Goal: Task Accomplishment & Management: Manage account settings

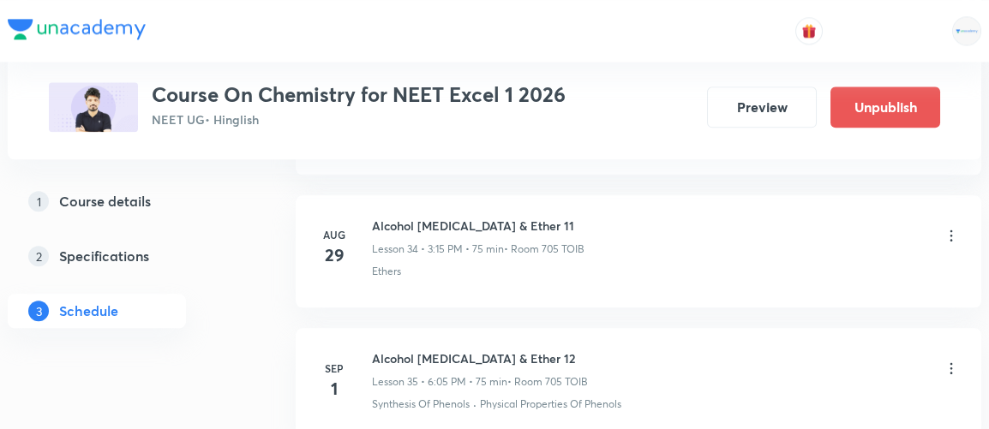
scroll to position [5482, 0]
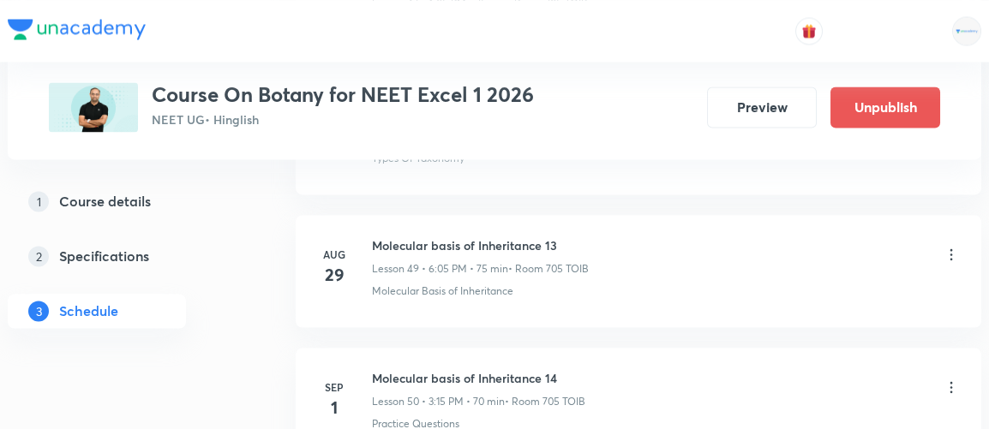
scroll to position [7399, 0]
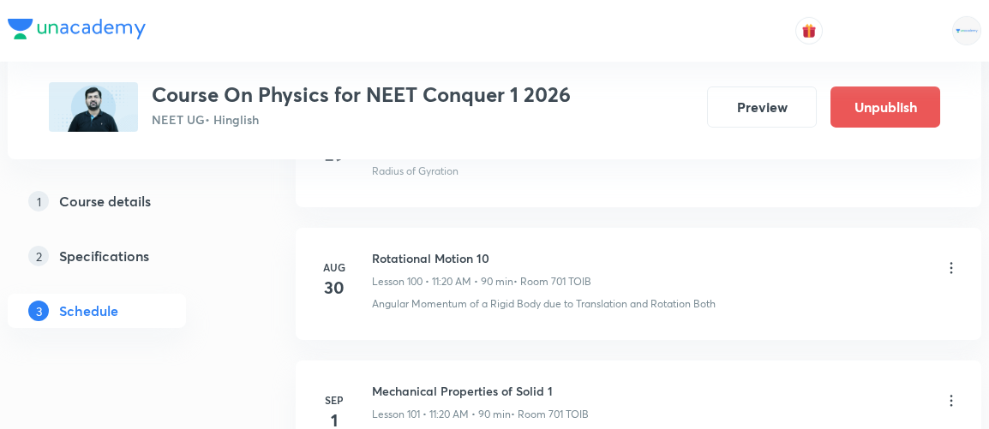
scroll to position [14231, 0]
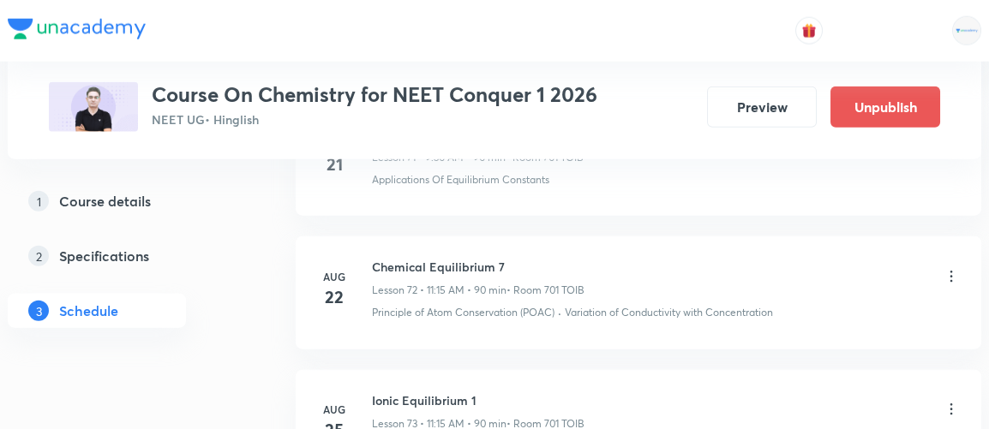
scroll to position [10485, 0]
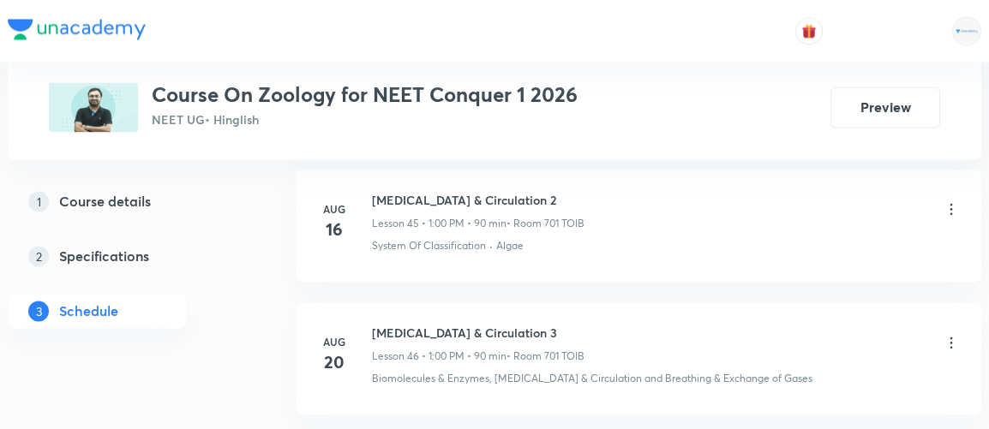
scroll to position [6913, 0]
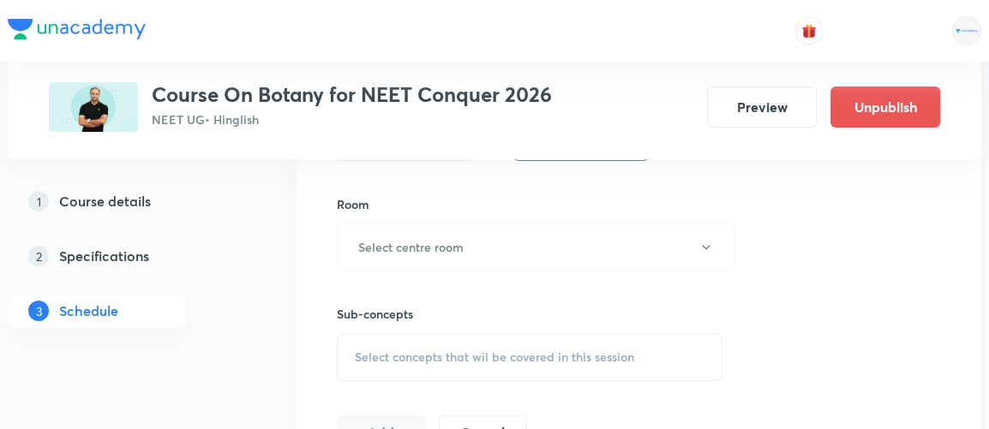
scroll to position [723, 0]
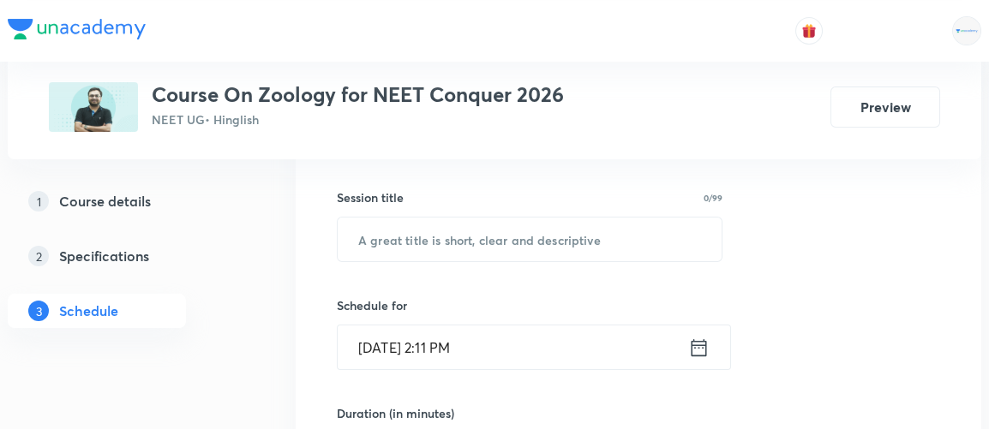
scroll to position [278, 0]
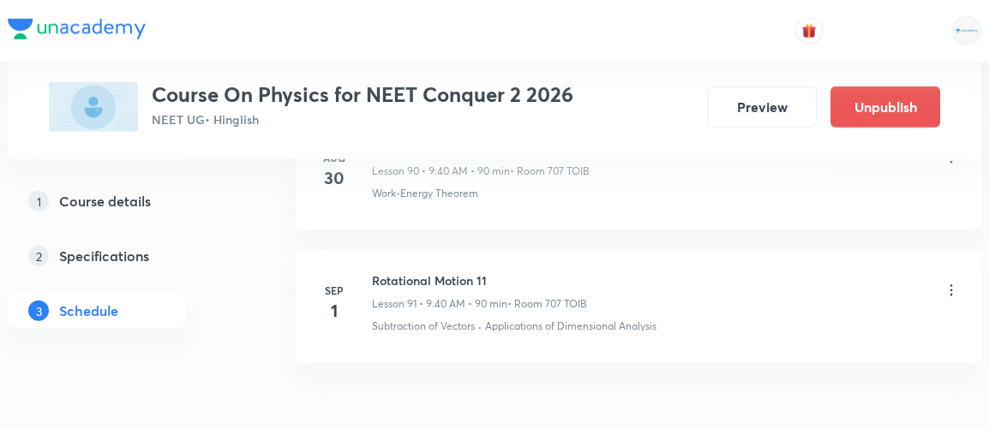
scroll to position [12976, 0]
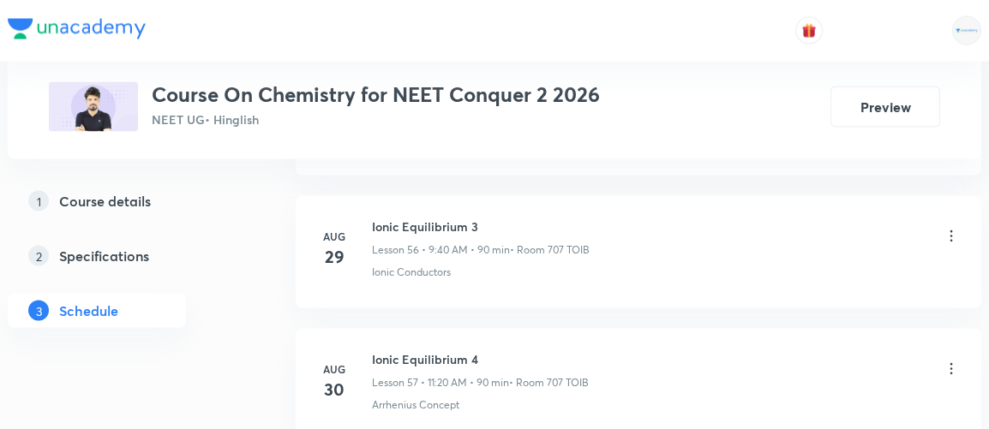
scroll to position [8526, 0]
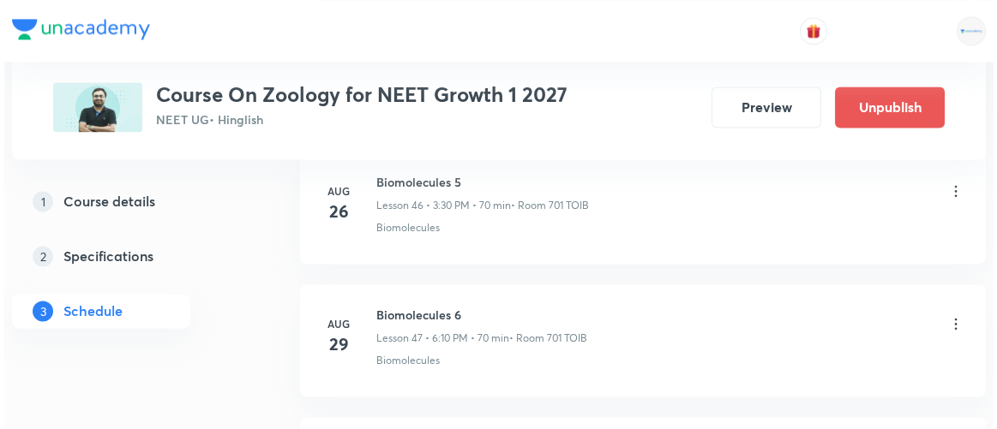
scroll to position [7289, 0]
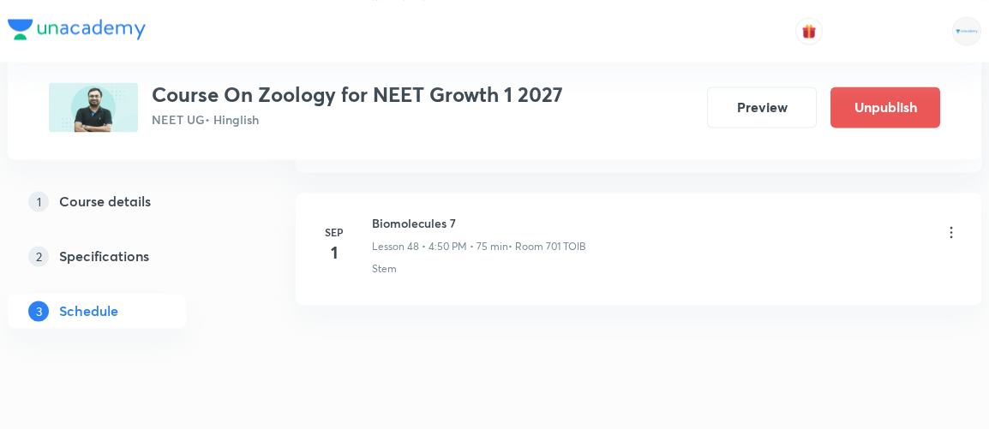
click at [948, 224] on icon at bounding box center [951, 232] width 17 height 17
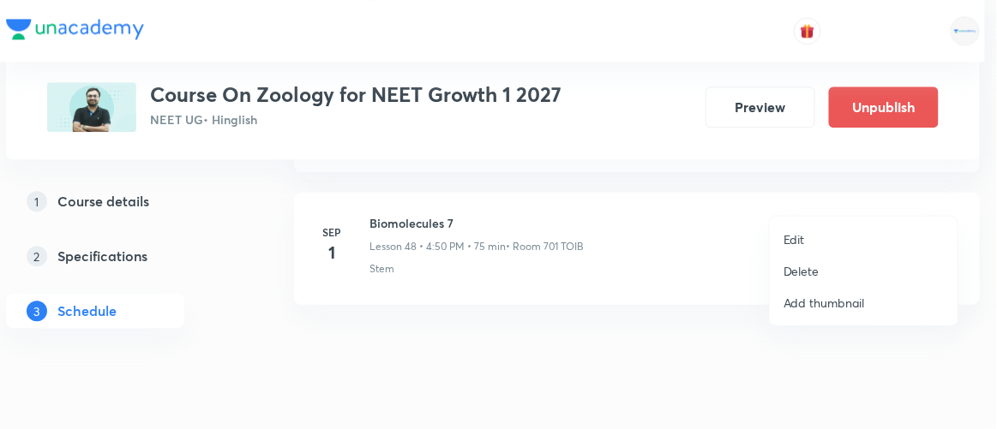
click at [799, 243] on p "Edit" at bounding box center [793, 240] width 21 height 18
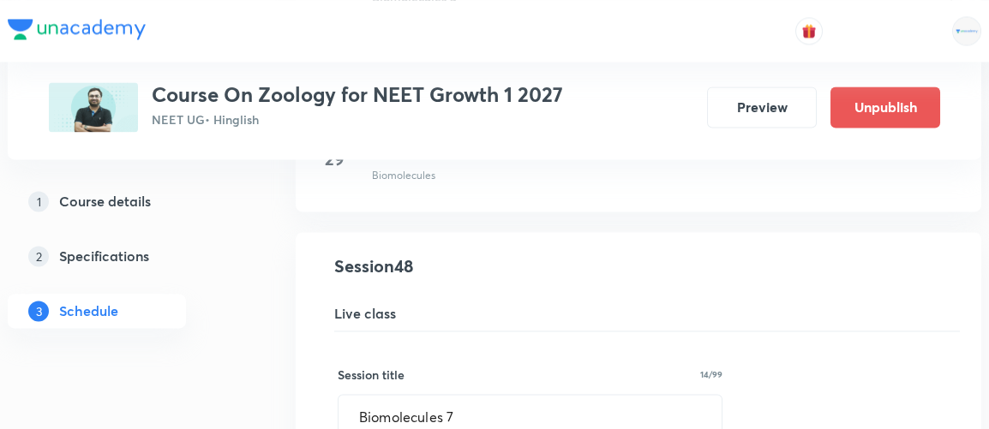
scroll to position [6372, 0]
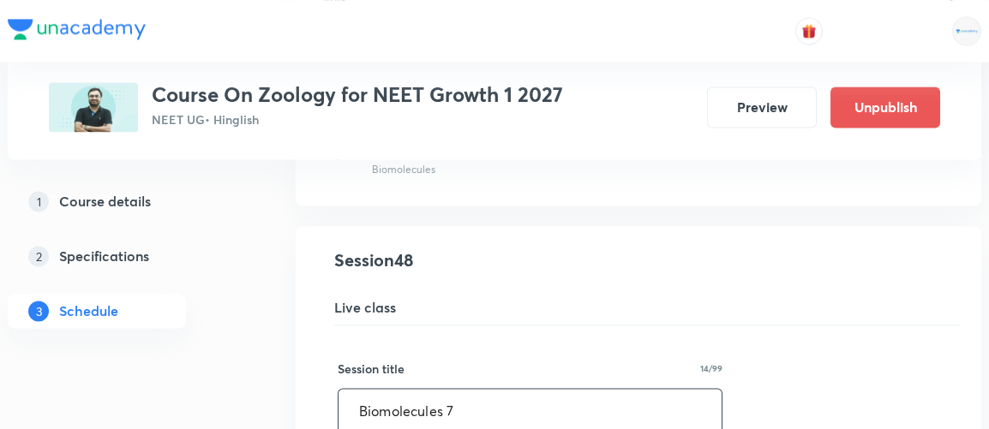
drag, startPoint x: 500, startPoint y: 374, endPoint x: 332, endPoint y: 399, distance: 169.8
type input "Test Discussion"
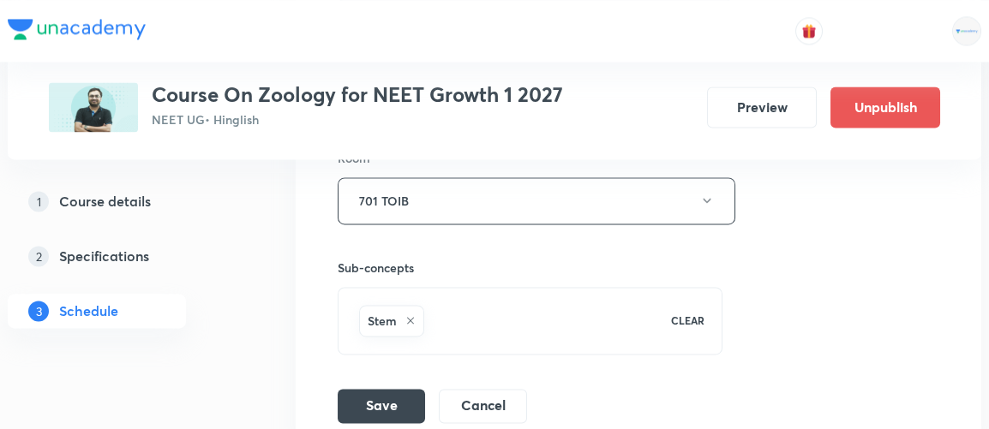
scroll to position [7022, 0]
click at [382, 386] on button "Save" at bounding box center [381, 403] width 87 height 34
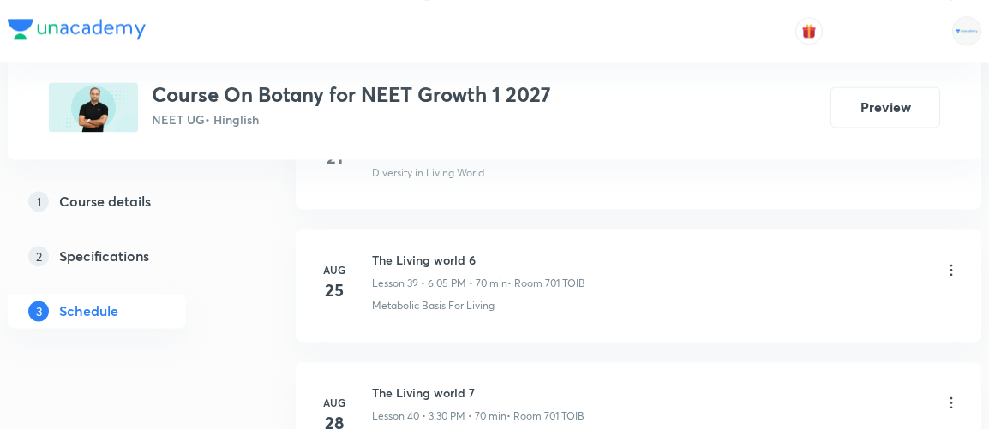
scroll to position [6054, 0]
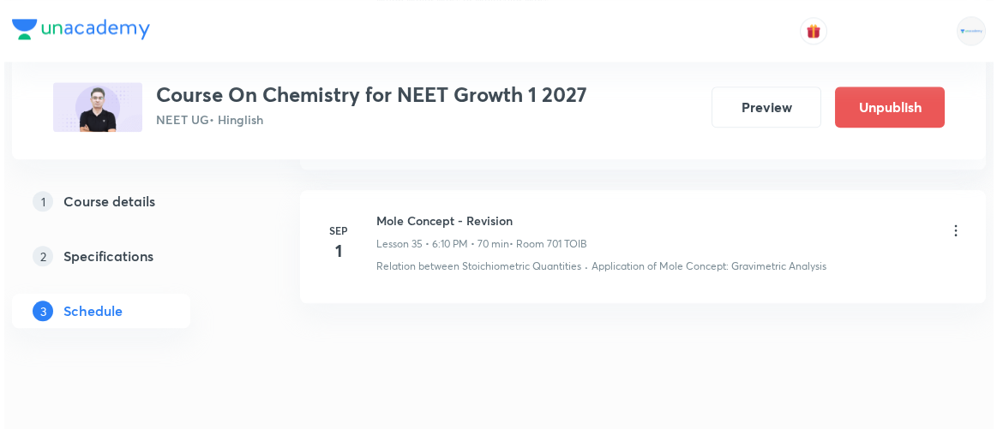
scroll to position [5587, 0]
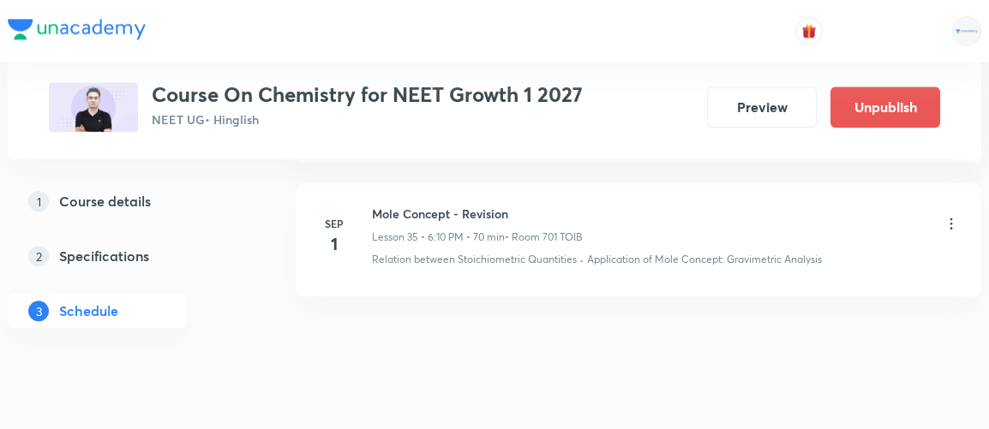
click at [945, 215] on icon at bounding box center [951, 223] width 17 height 17
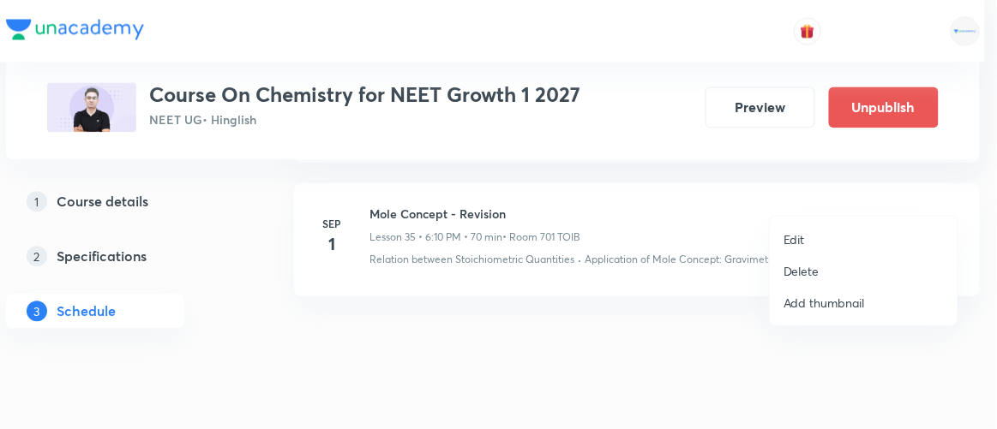
click at [799, 236] on p "Edit" at bounding box center [793, 240] width 21 height 18
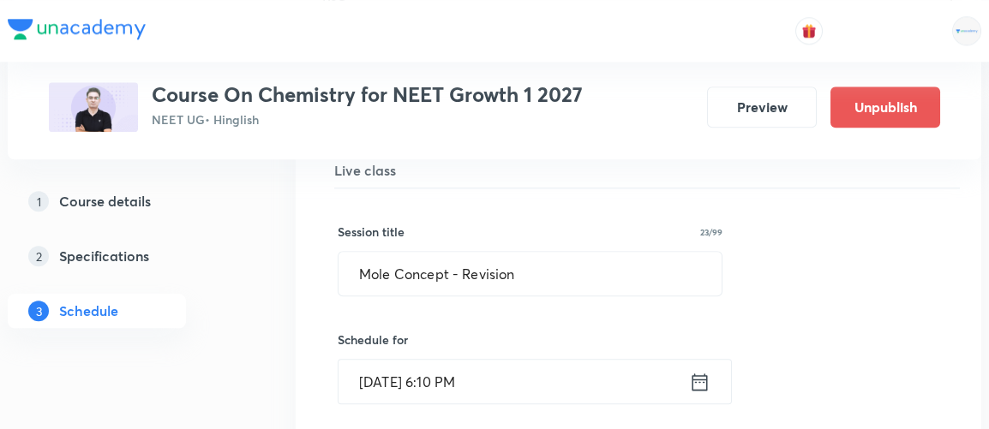
scroll to position [4796, 0]
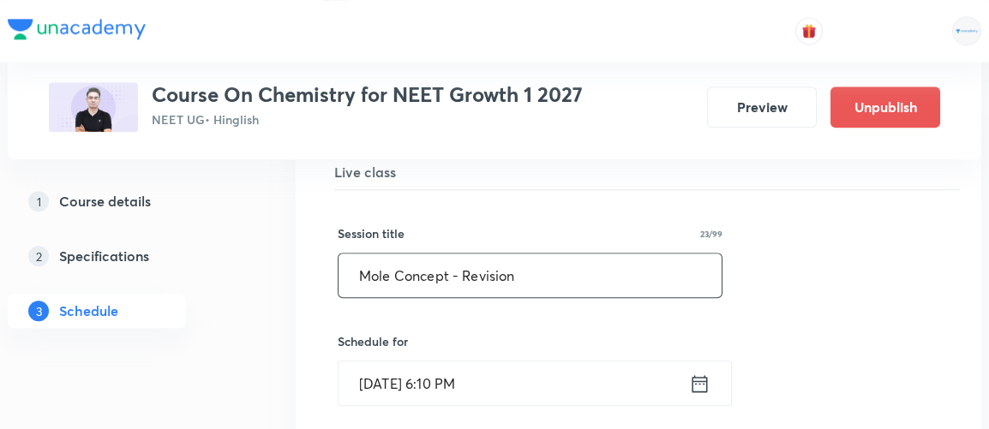
drag, startPoint x: 533, startPoint y: 244, endPoint x: 326, endPoint y: 256, distance: 207.7
type input "t"
type input "Test Discussion"
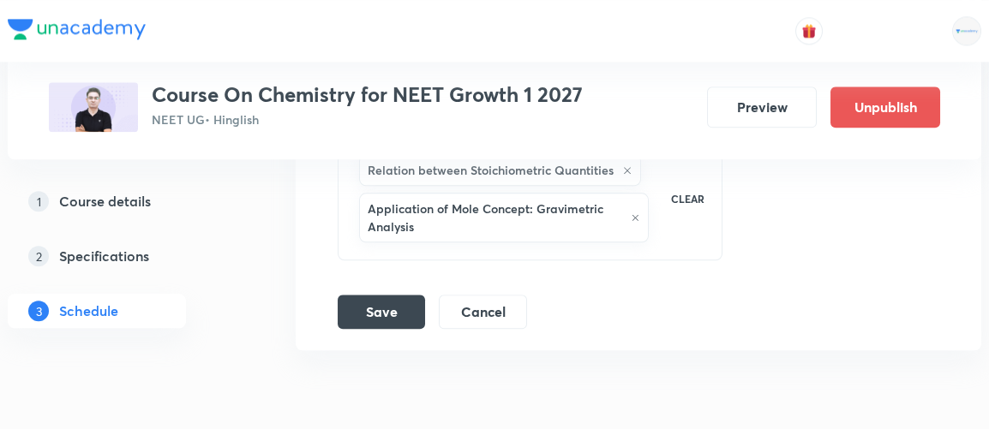
scroll to position [5512, 0]
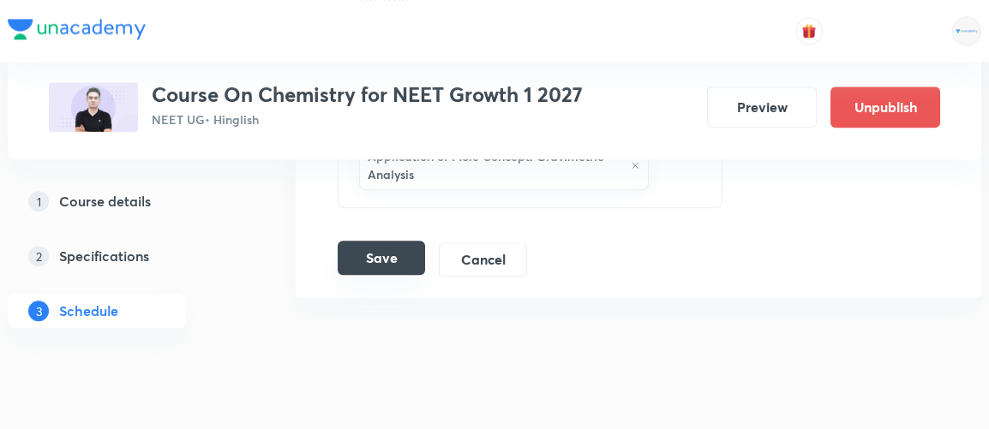
click at [388, 241] on button "Save" at bounding box center [381, 258] width 87 height 34
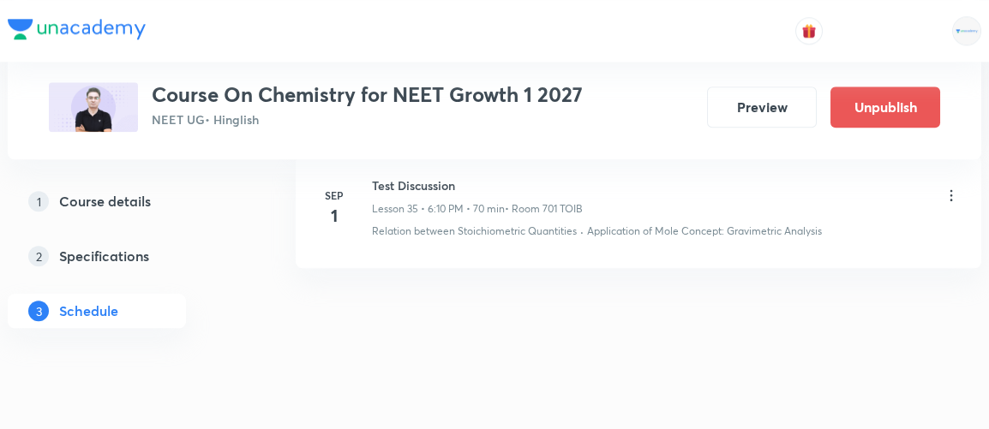
scroll to position [4803, 0]
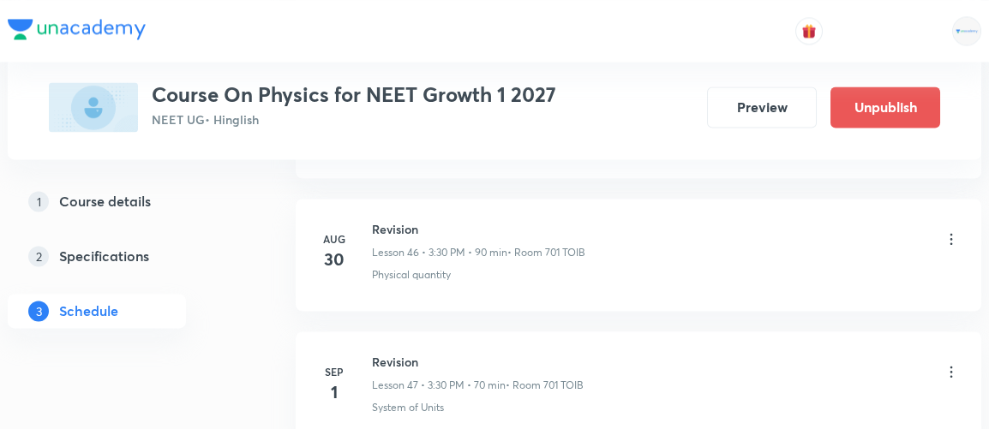
scroll to position [7028, 0]
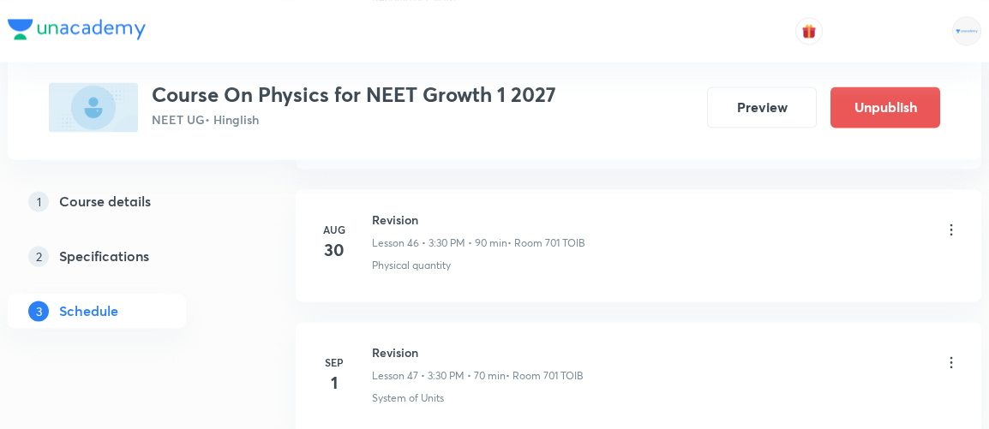
click at [951, 354] on icon at bounding box center [951, 362] width 17 height 17
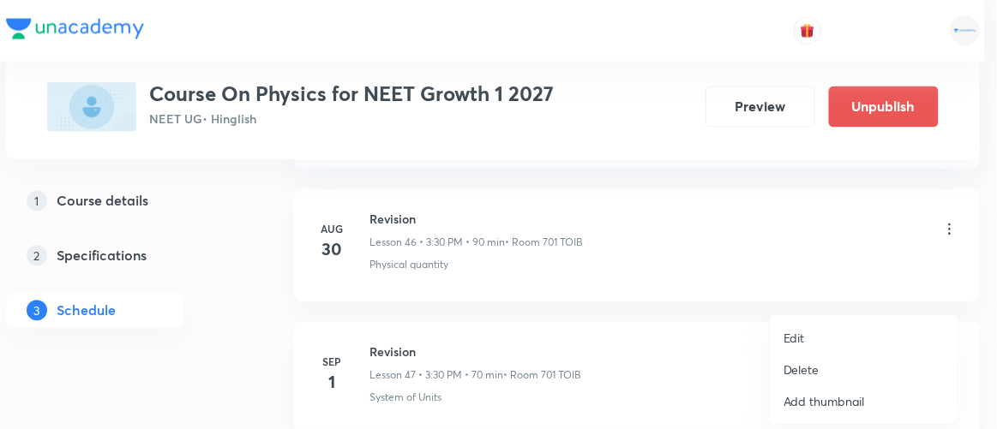
click at [789, 343] on p "Edit" at bounding box center [793, 338] width 21 height 18
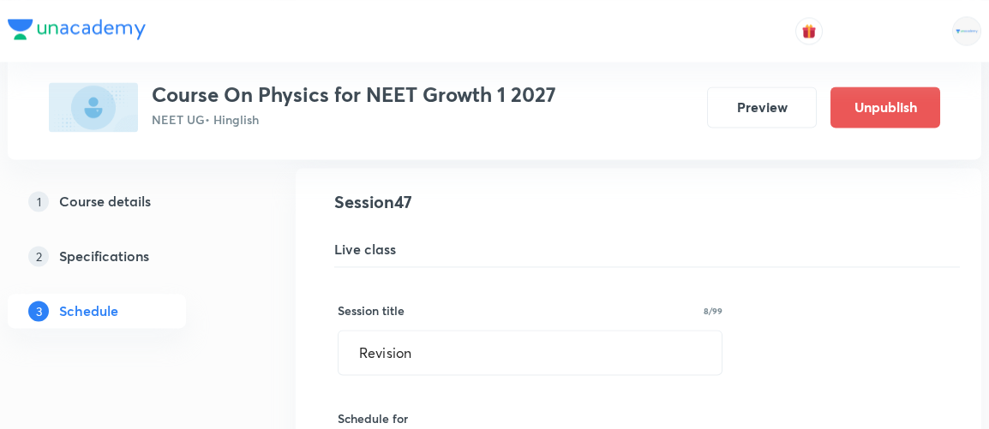
scroll to position [6307, 0]
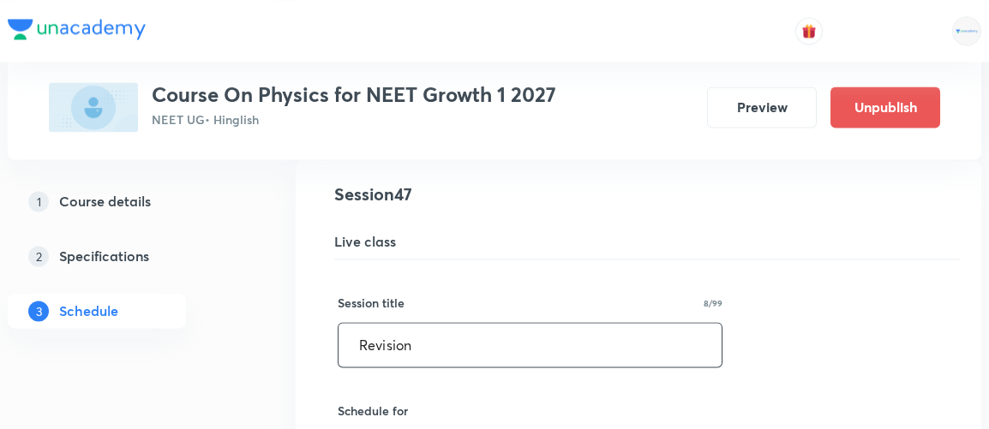
click at [457, 323] on input "Revision" at bounding box center [529, 345] width 383 height 44
type input "R"
type input "Test Discussion"
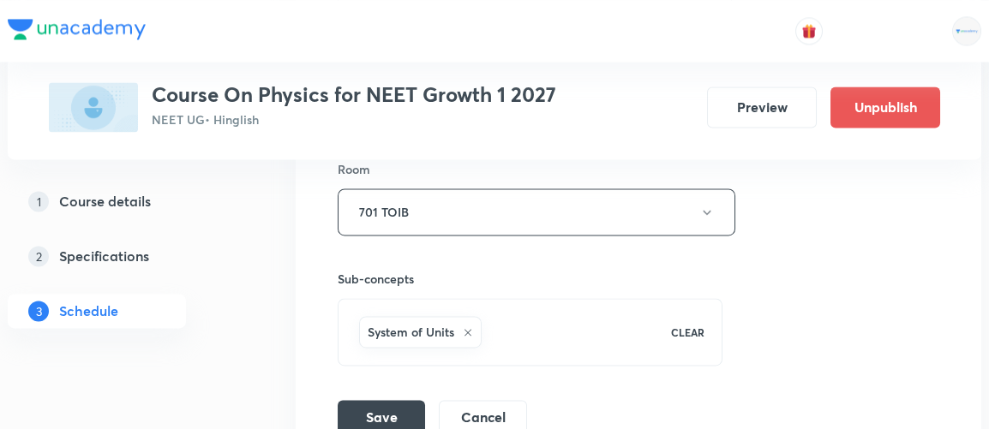
scroll to position [6880, 0]
click at [388, 397] on button "Save" at bounding box center [381, 414] width 87 height 34
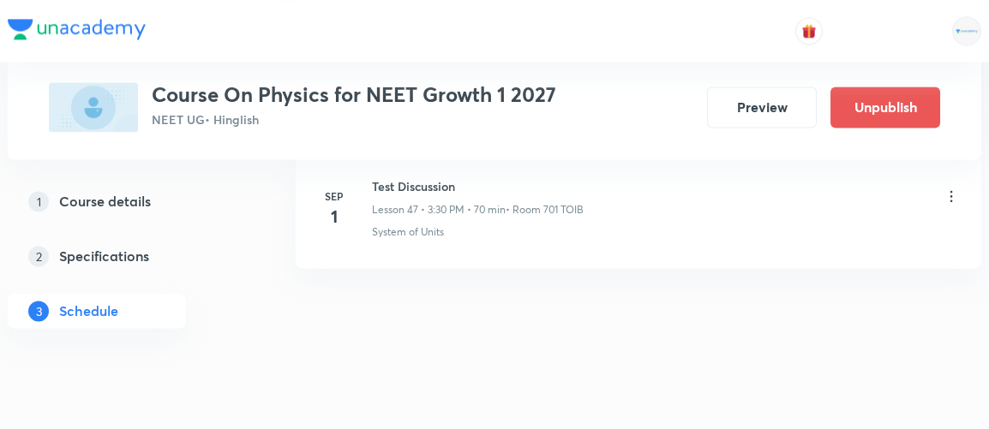
scroll to position [6374, 0]
